Goal: Register for event/course

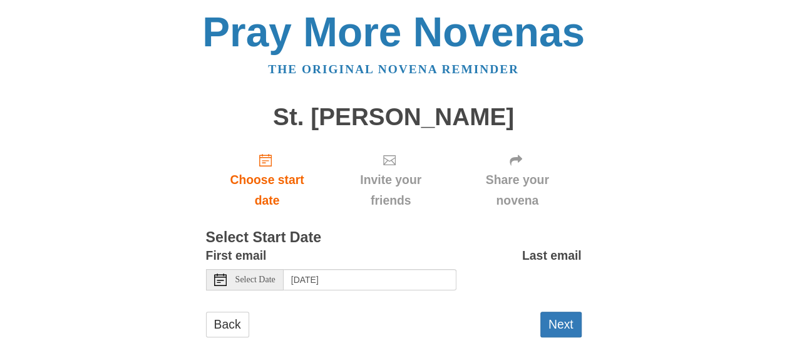
scroll to position [21, 0]
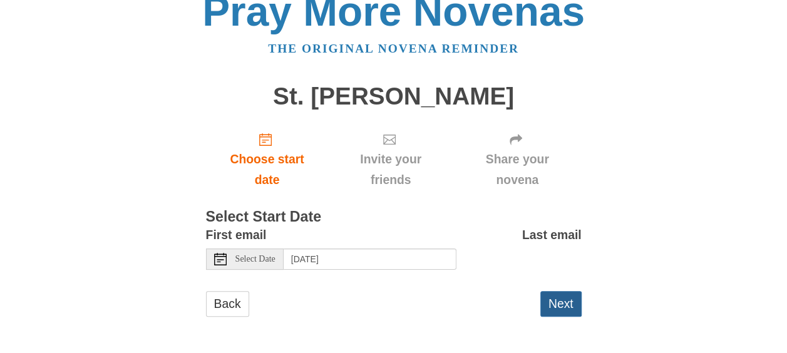
click at [565, 299] on button "Next" at bounding box center [560, 304] width 41 height 26
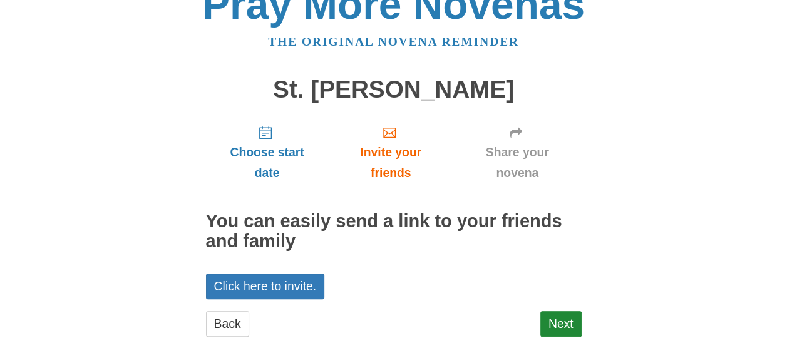
scroll to position [29, 0]
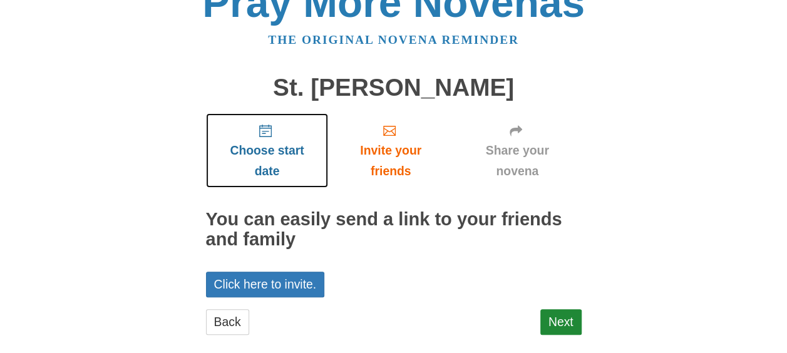
click at [270, 137] on link "Choose start date" at bounding box center [267, 150] width 123 height 75
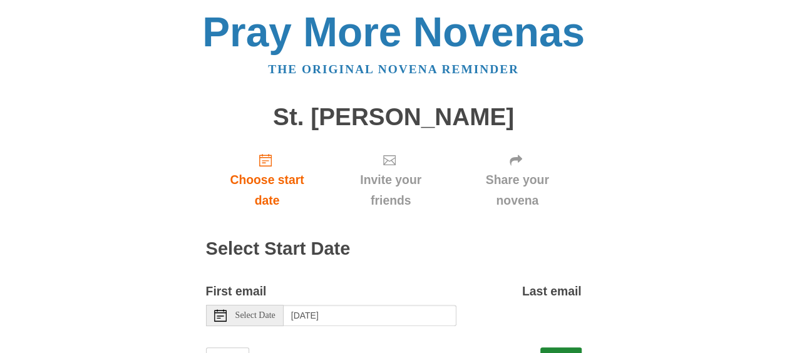
click at [549, 293] on label "Last email" at bounding box center [551, 291] width 59 height 21
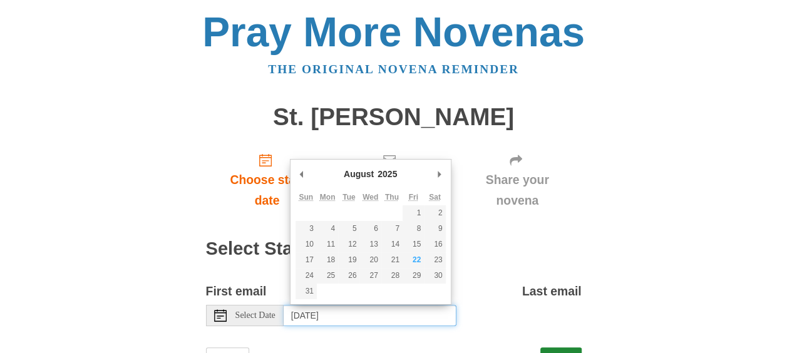
click at [420, 318] on input "[DATE]" at bounding box center [370, 315] width 173 height 21
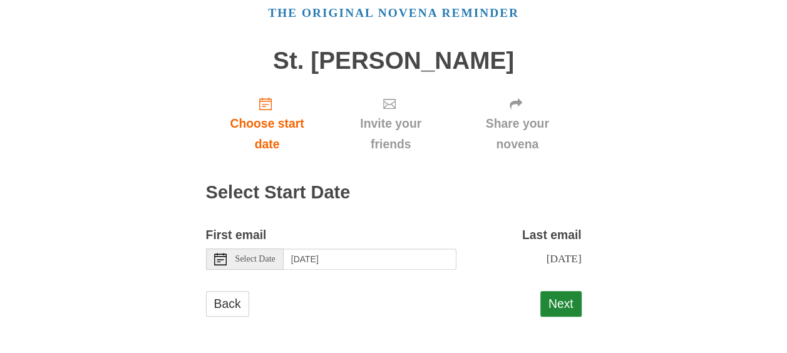
scroll to position [69, 0]
click at [217, 253] on use at bounding box center [220, 259] width 13 height 13
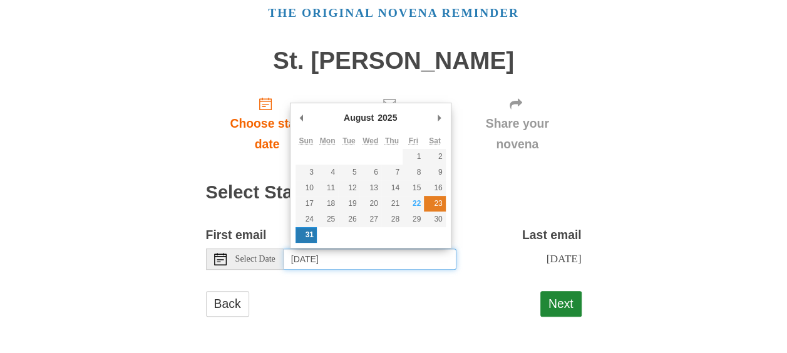
scroll to position [56, 0]
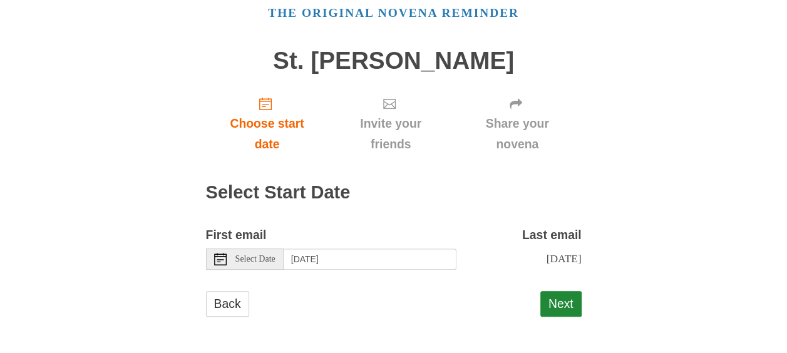
click at [217, 259] on icon at bounding box center [220, 259] width 13 height 13
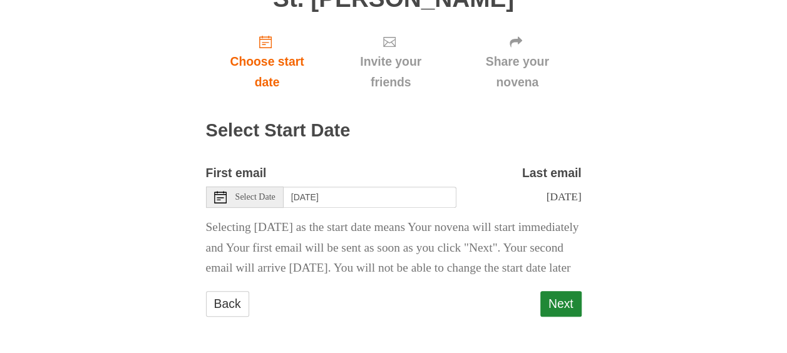
scroll to position [123, 0]
click at [416, 252] on p "Selecting [DATE] as the start date means Your novena will start immediately and…" at bounding box center [394, 248] width 376 height 62
click at [222, 192] on icon at bounding box center [220, 197] width 13 height 13
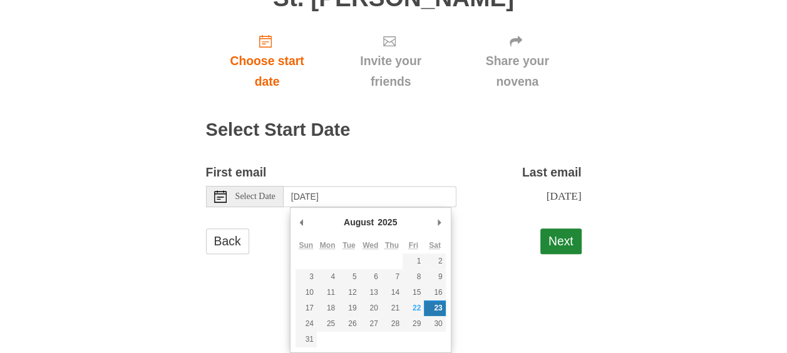
scroll to position [56, 0]
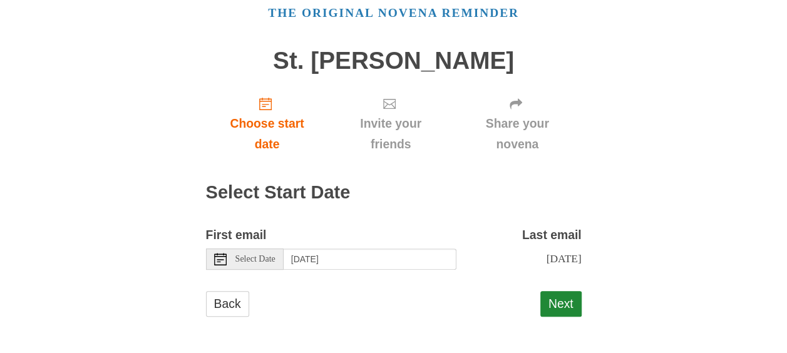
click at [219, 262] on icon at bounding box center [220, 259] width 13 height 13
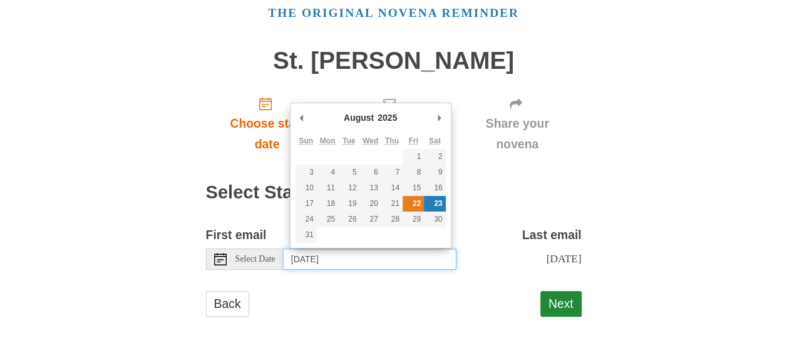
type input "[DATE]"
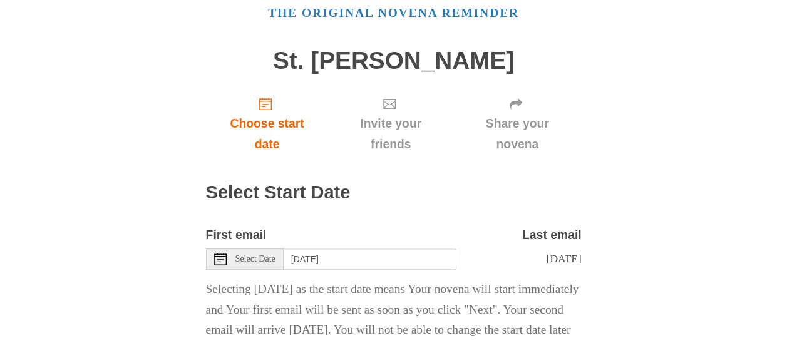
scroll to position [139, 0]
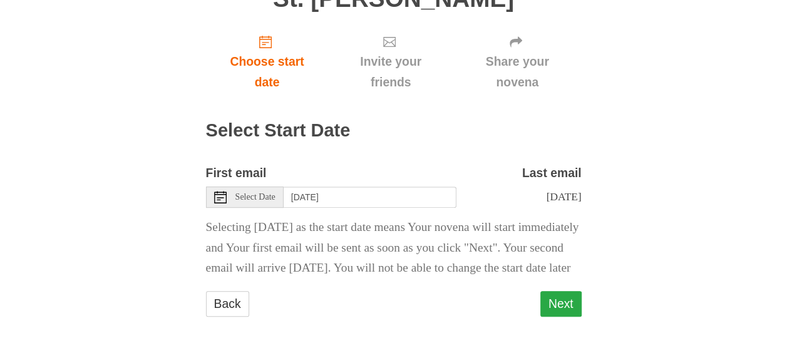
click at [572, 300] on button "Next" at bounding box center [560, 304] width 41 height 26
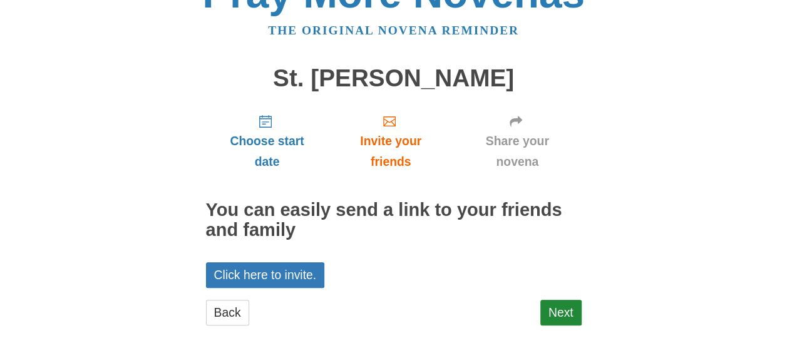
scroll to position [47, 0]
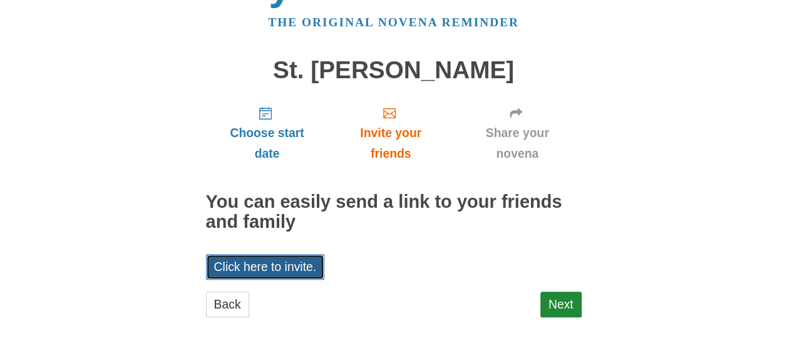
click at [311, 265] on link "Click here to invite." at bounding box center [265, 267] width 119 height 26
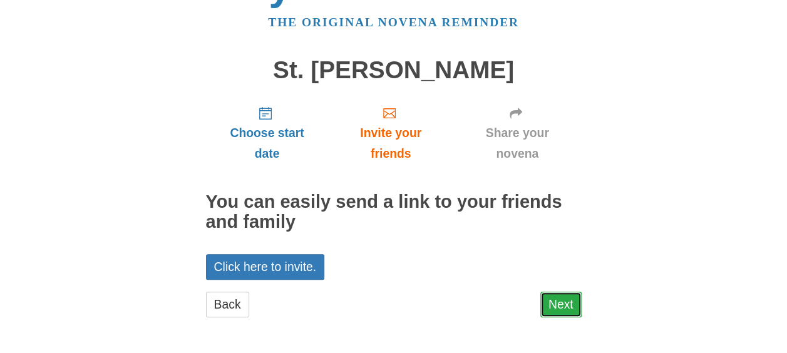
click at [560, 296] on link "Next" at bounding box center [560, 305] width 41 height 26
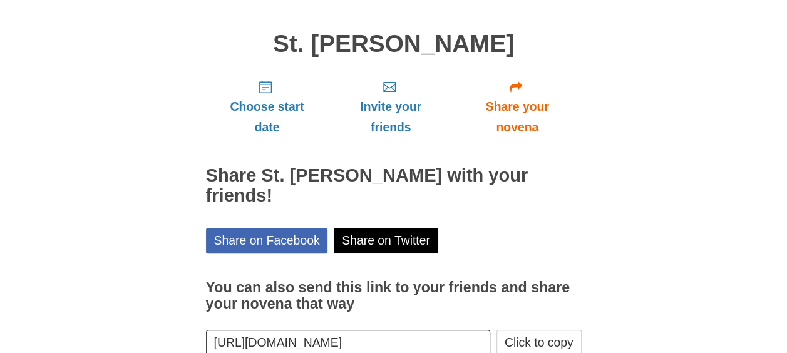
scroll to position [76, 0]
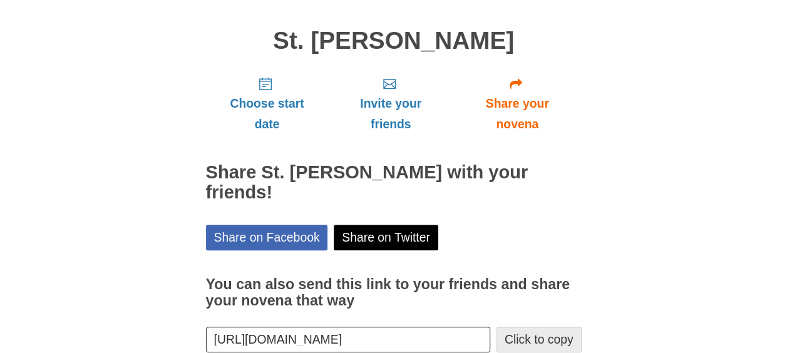
click at [551, 328] on button "Click to copy" at bounding box center [539, 340] width 85 height 26
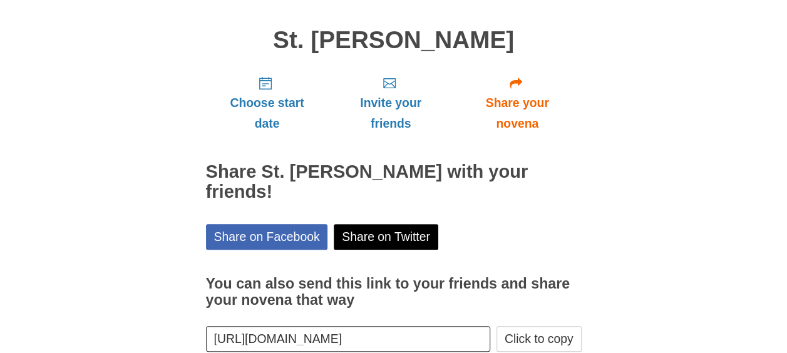
scroll to position [128, 0]
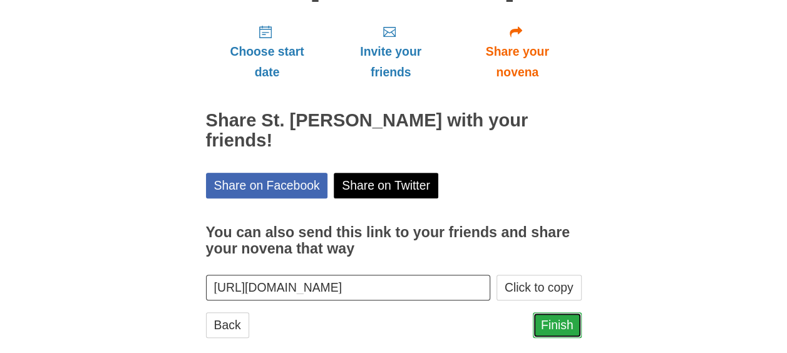
click at [565, 312] on link "Finish" at bounding box center [557, 325] width 49 height 26
